Goal: Task Accomplishment & Management: Use online tool/utility

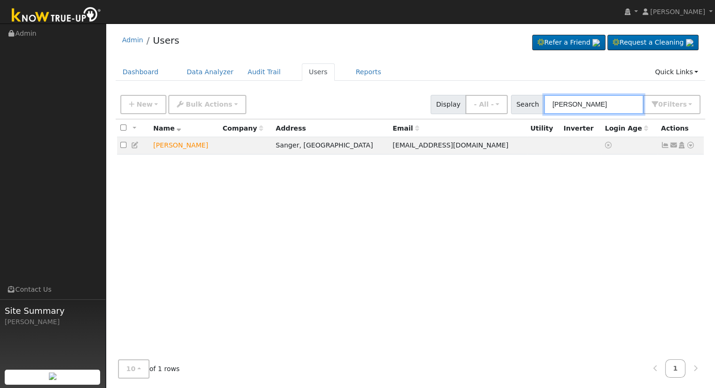
click at [620, 102] on input "[PERSON_NAME]" at bounding box center [594, 104] width 100 height 19
drag, startPoint x: 615, startPoint y: 103, endPoint x: 337, endPoint y: 74, distance: 279.2
click at [427, 92] on div "New Add User Quick Add Quick Connect Quick Convert Lead Bulk Actions Send Email…" at bounding box center [409, 103] width 583 height 23
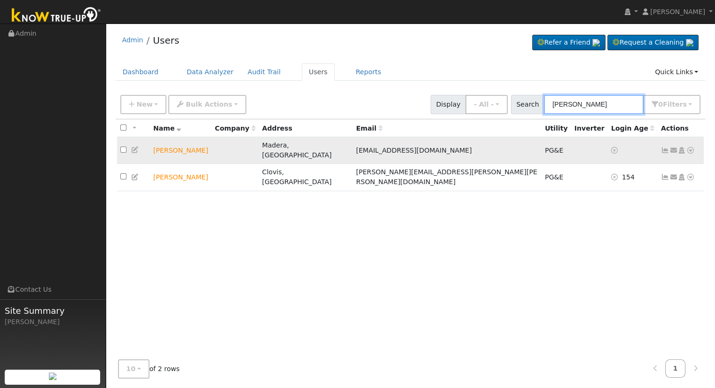
type input "harinder"
click at [691, 147] on icon at bounding box center [690, 150] width 8 height 7
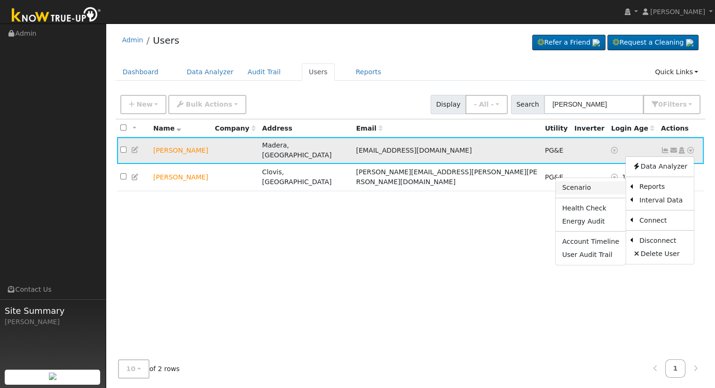
click at [598, 183] on link "Scenario" at bounding box center [590, 187] width 70 height 13
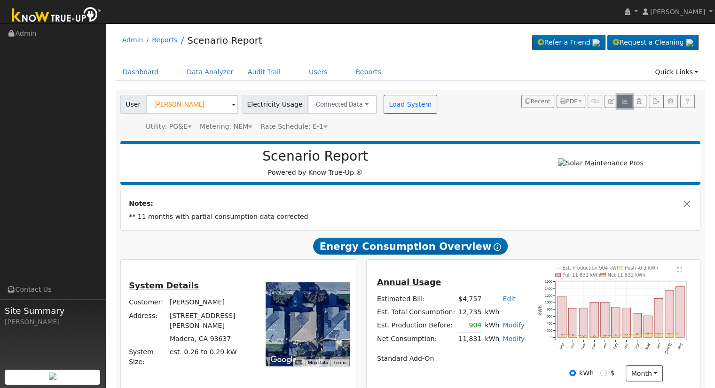
click at [622, 102] on icon "button" at bounding box center [624, 102] width 7 height 6
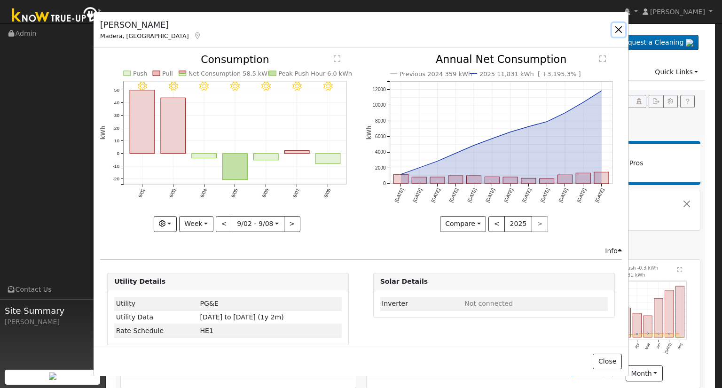
click at [616, 27] on button "button" at bounding box center [618, 29] width 13 height 13
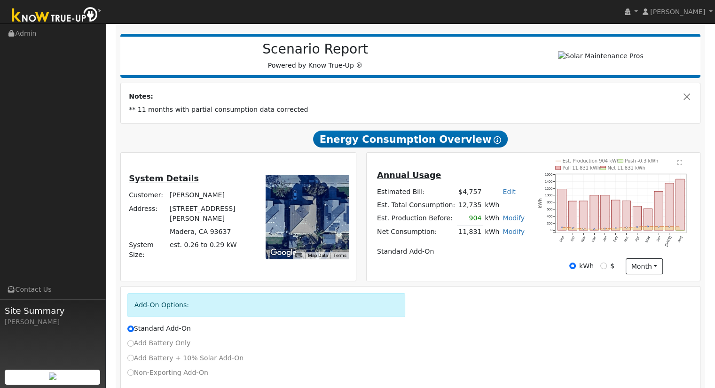
scroll to position [141, 0]
